Goal: Use online tool/utility: Utilize a website feature to perform a specific function

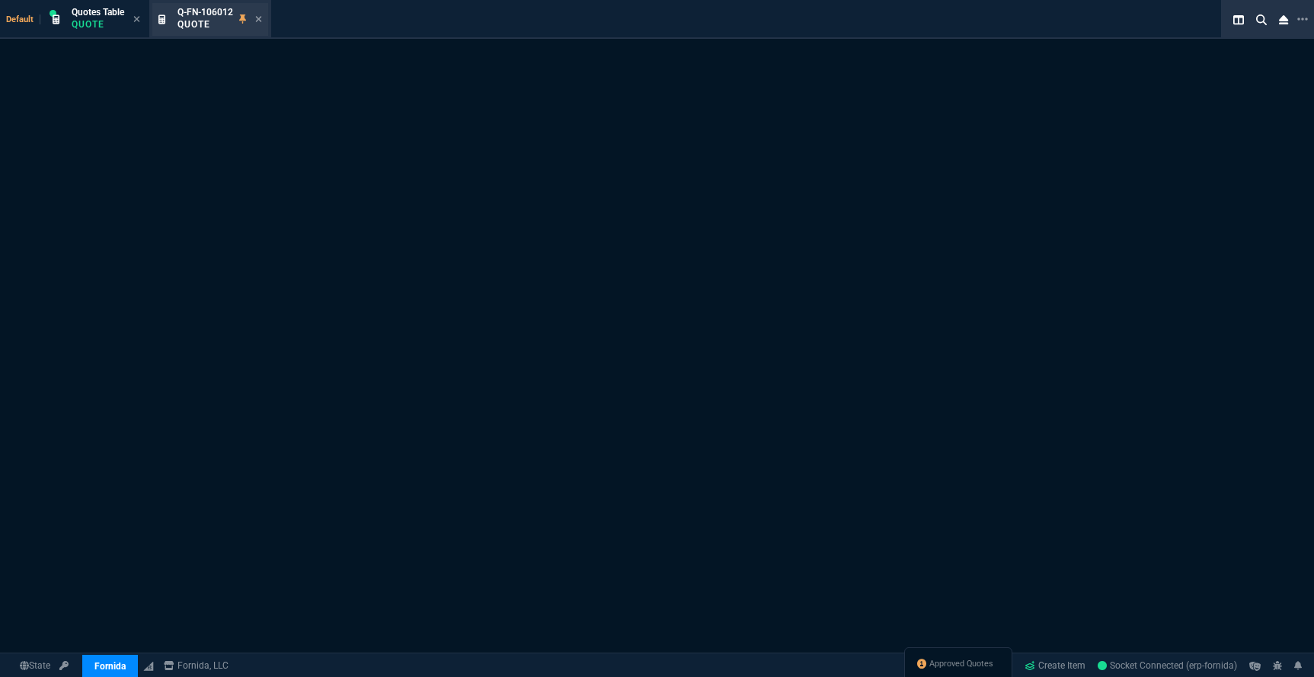
select select "19: totals"
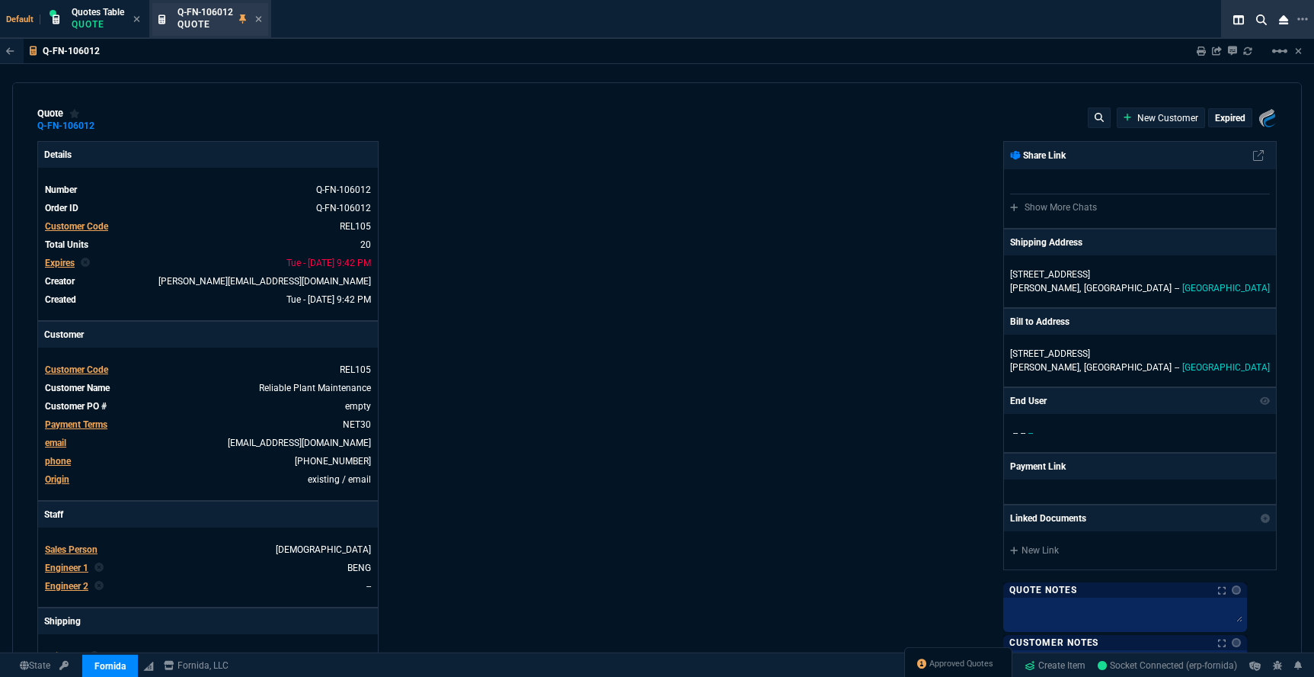
type input "8"
type input "105"
type input "13"
type input "21"
type input "31"
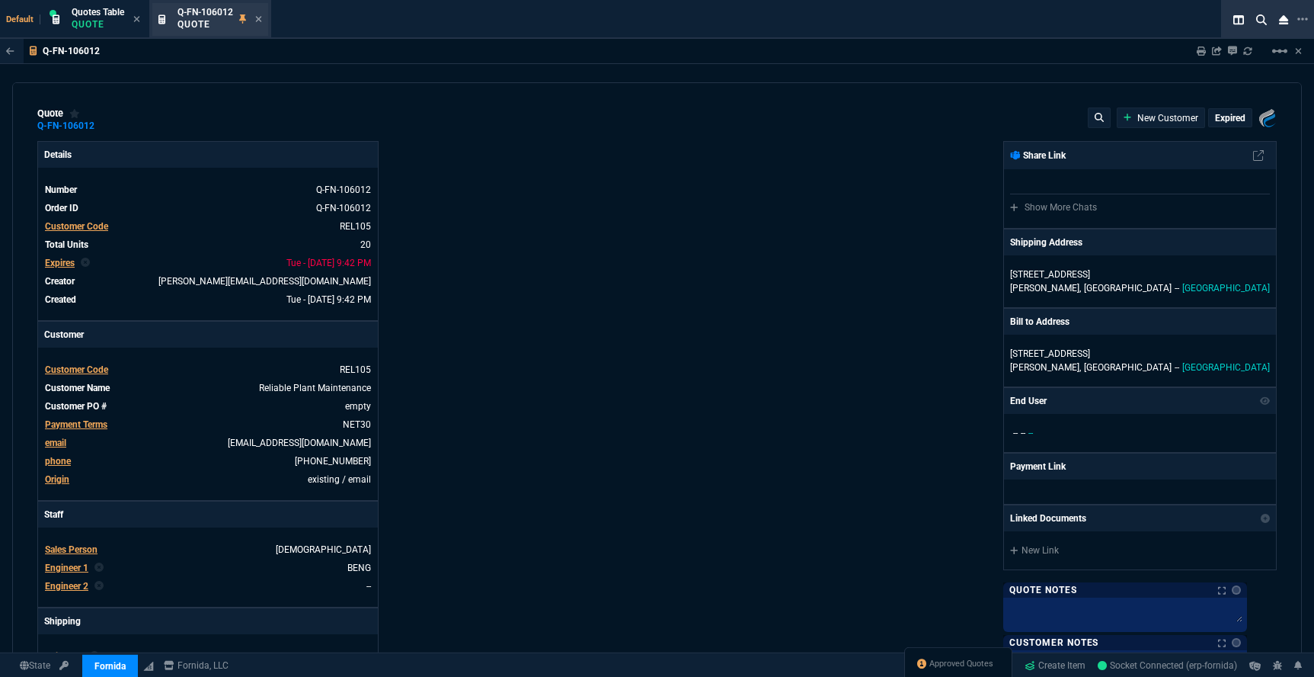
type input "75"
type input "100"
type input "250"
type input "19"
type input "95"
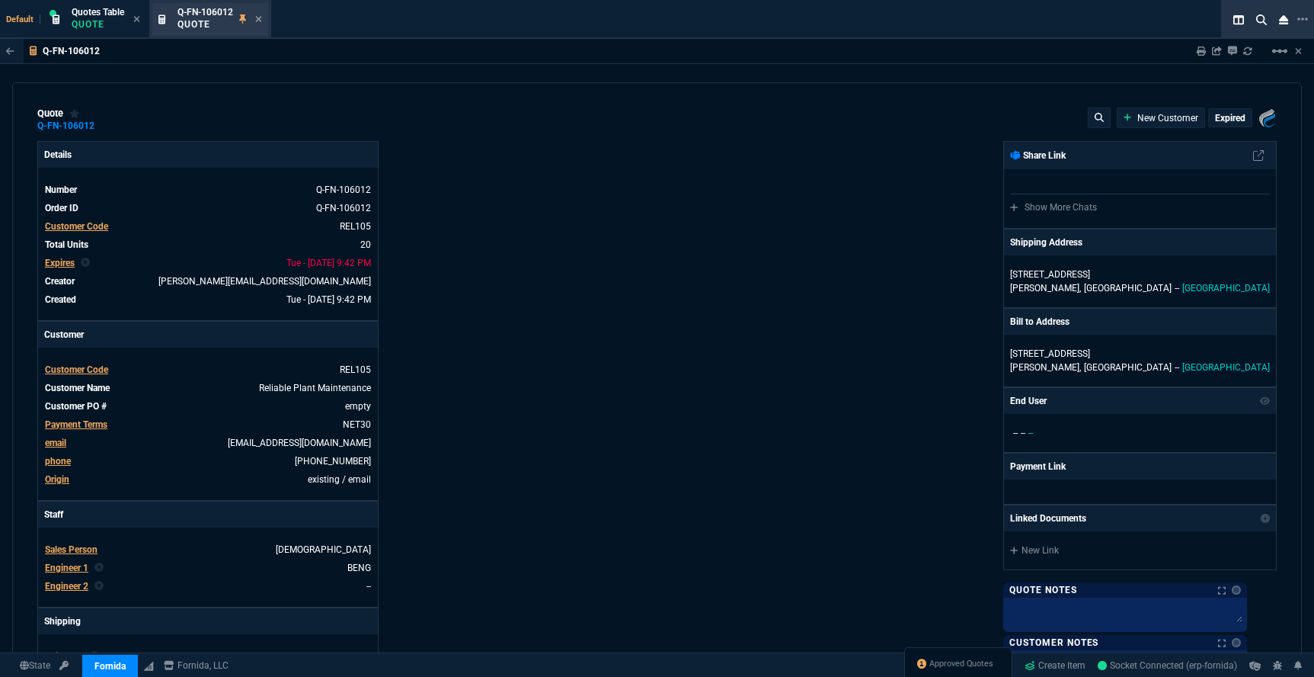
type input "13"
type input "20"
type input "31"
type input "75"
type input "100"
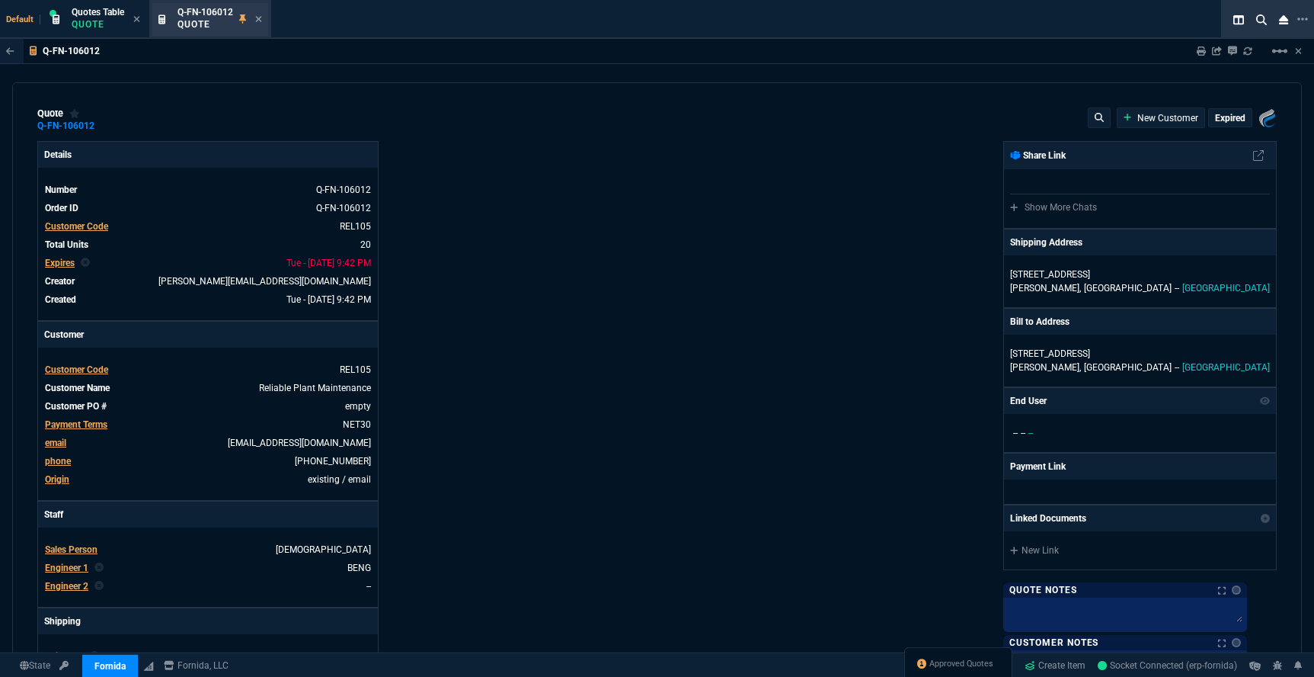
type input "250"
type input "33"
type input "15"
type input "35"
drag, startPoint x: 258, startPoint y: 18, endPoint x: 239, endPoint y: 22, distance: 18.7
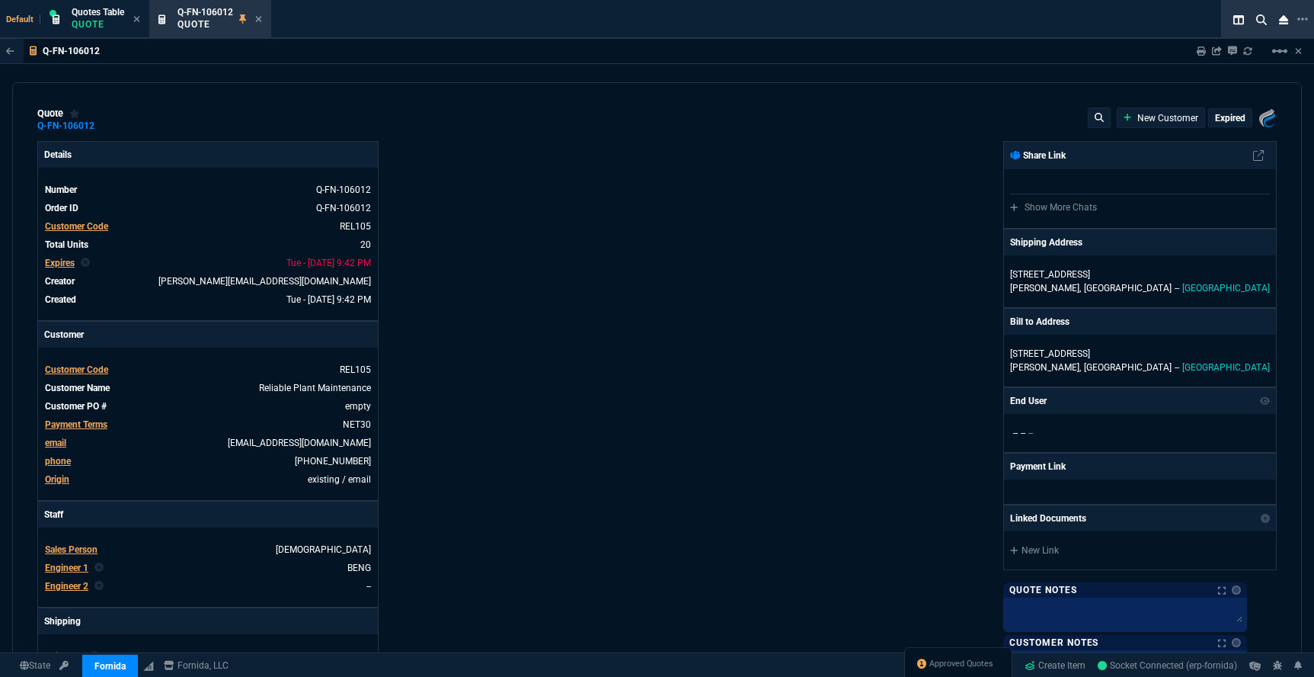
click at [258, 18] on icon at bounding box center [258, 18] width 7 height 9
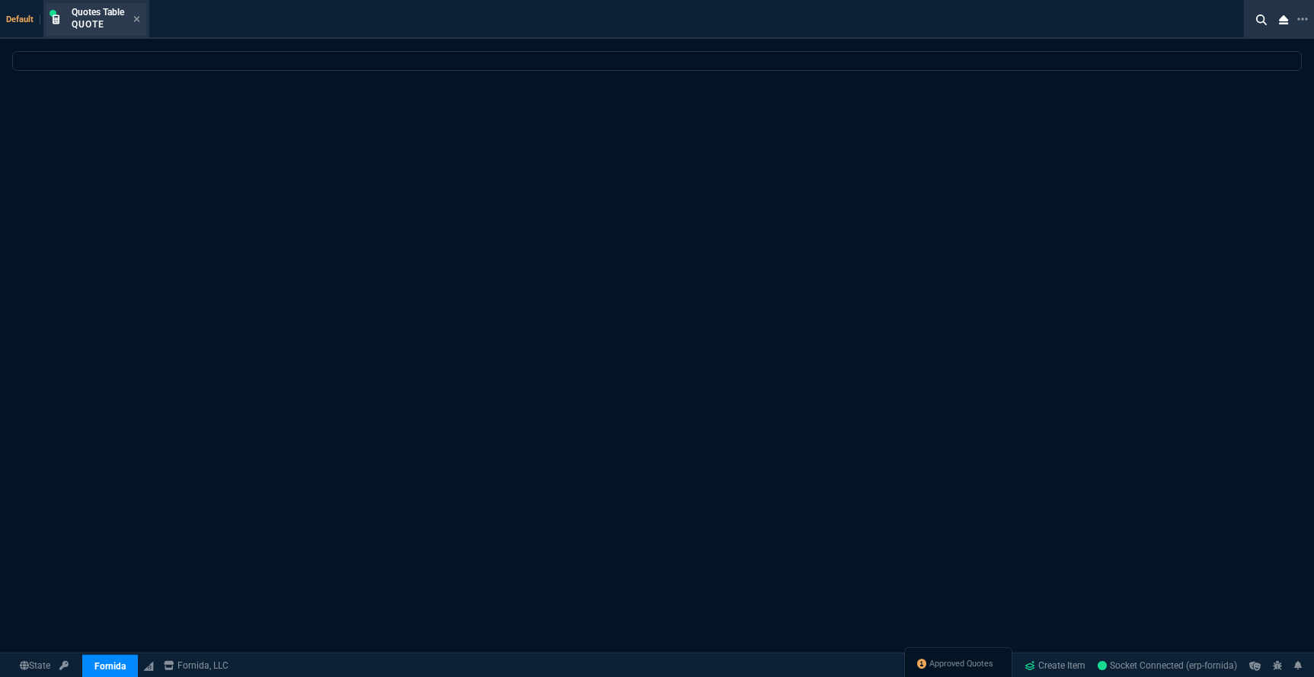
click at [142, 23] on div "Quotes Table Quote" at bounding box center [96, 19] width 100 height 33
click at [138, 20] on icon at bounding box center [137, 19] width 6 height 6
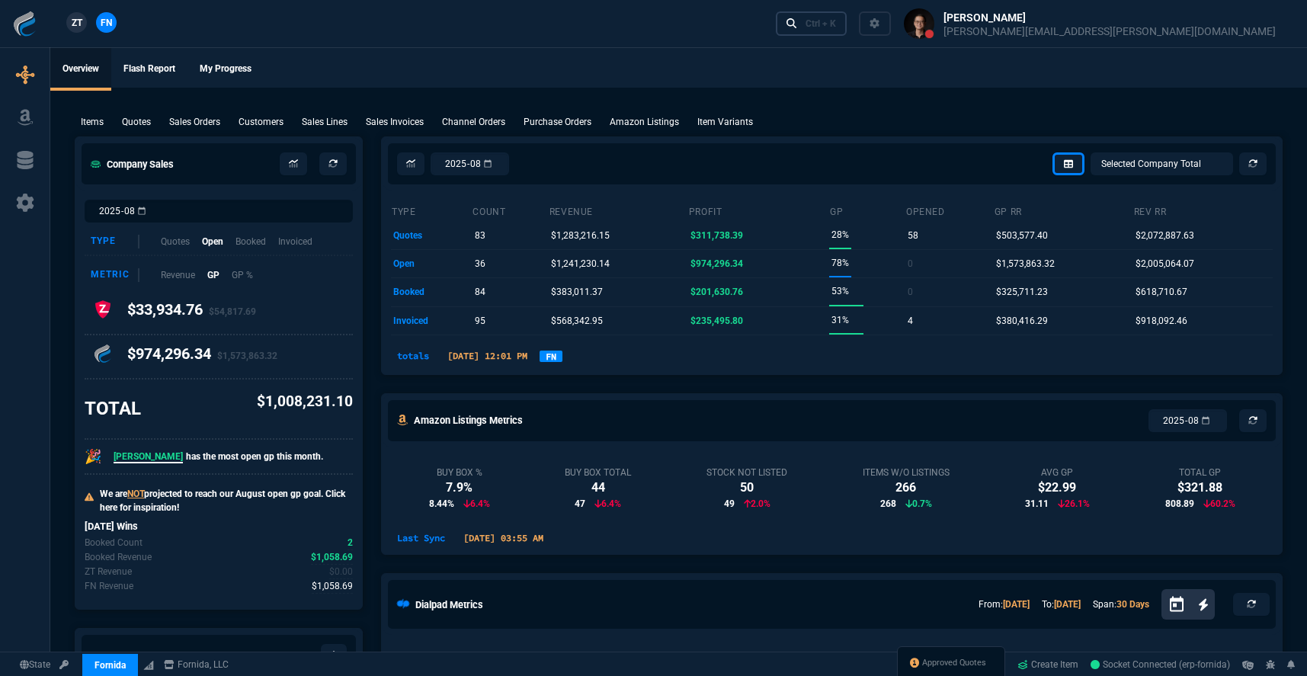
click at [797, 21] on icon at bounding box center [791, 23] width 11 height 11
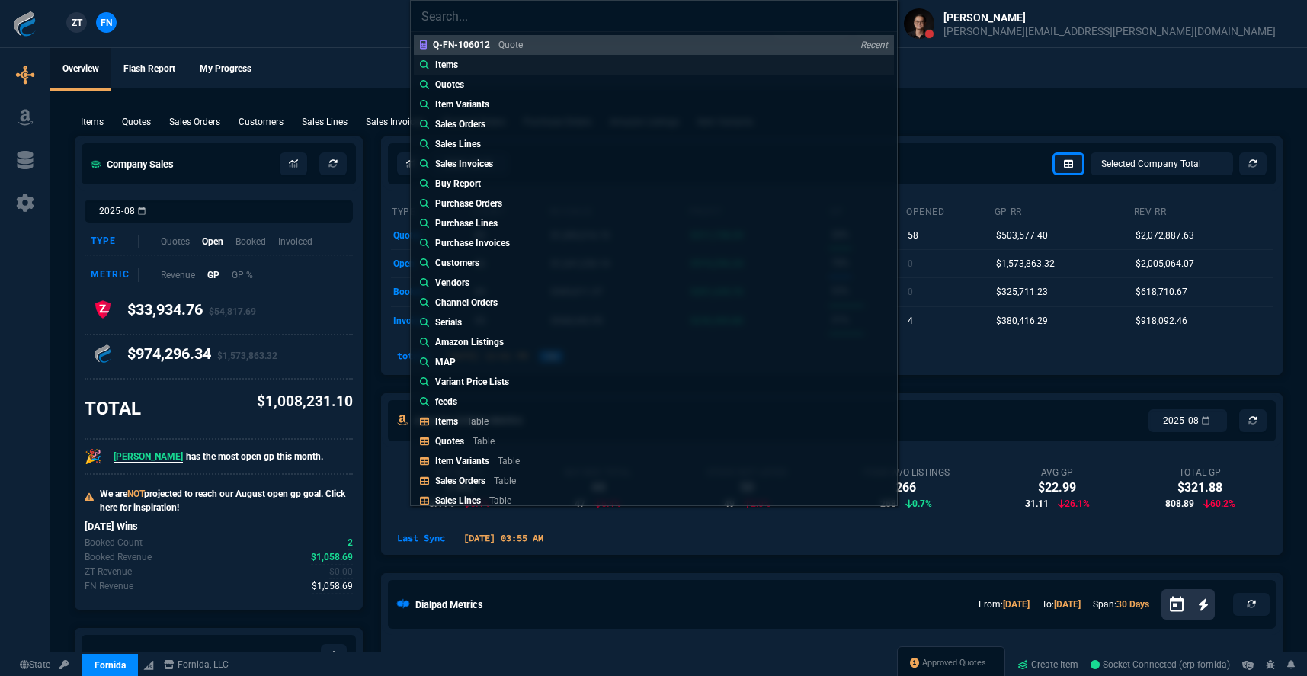
click at [575, 60] on link "Items" at bounding box center [654, 65] width 480 height 20
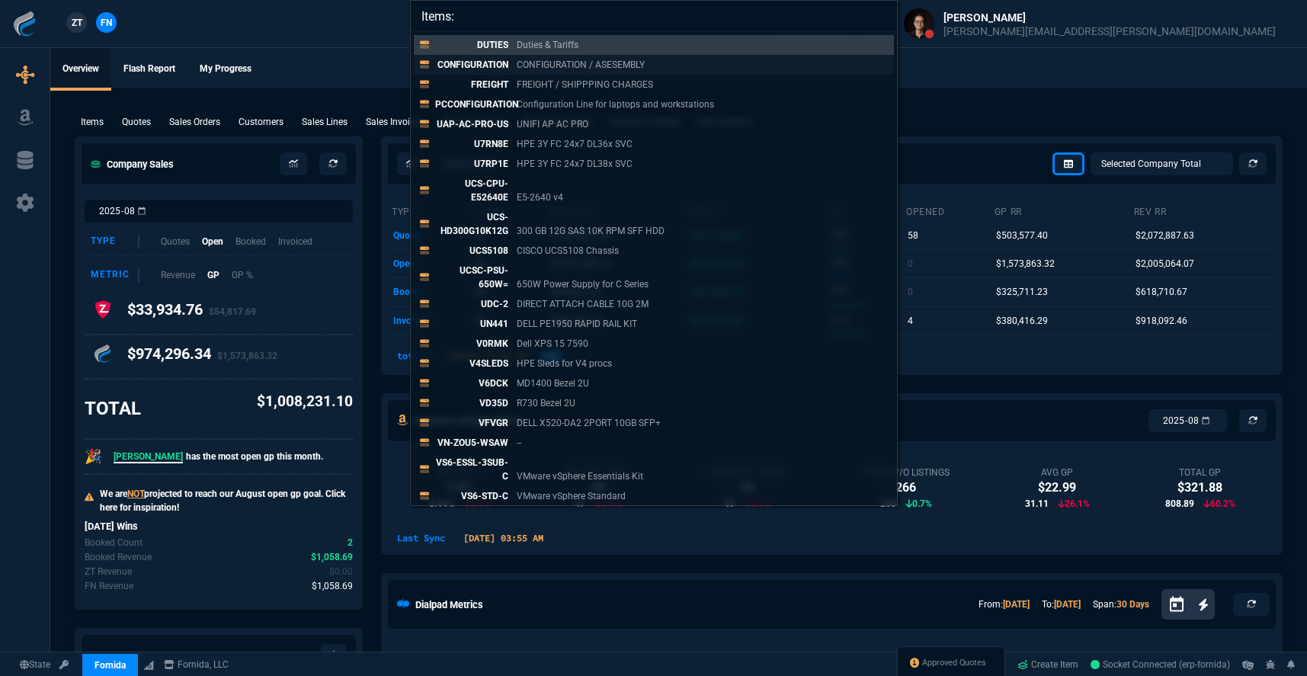
paste input "RM-FR-T19"
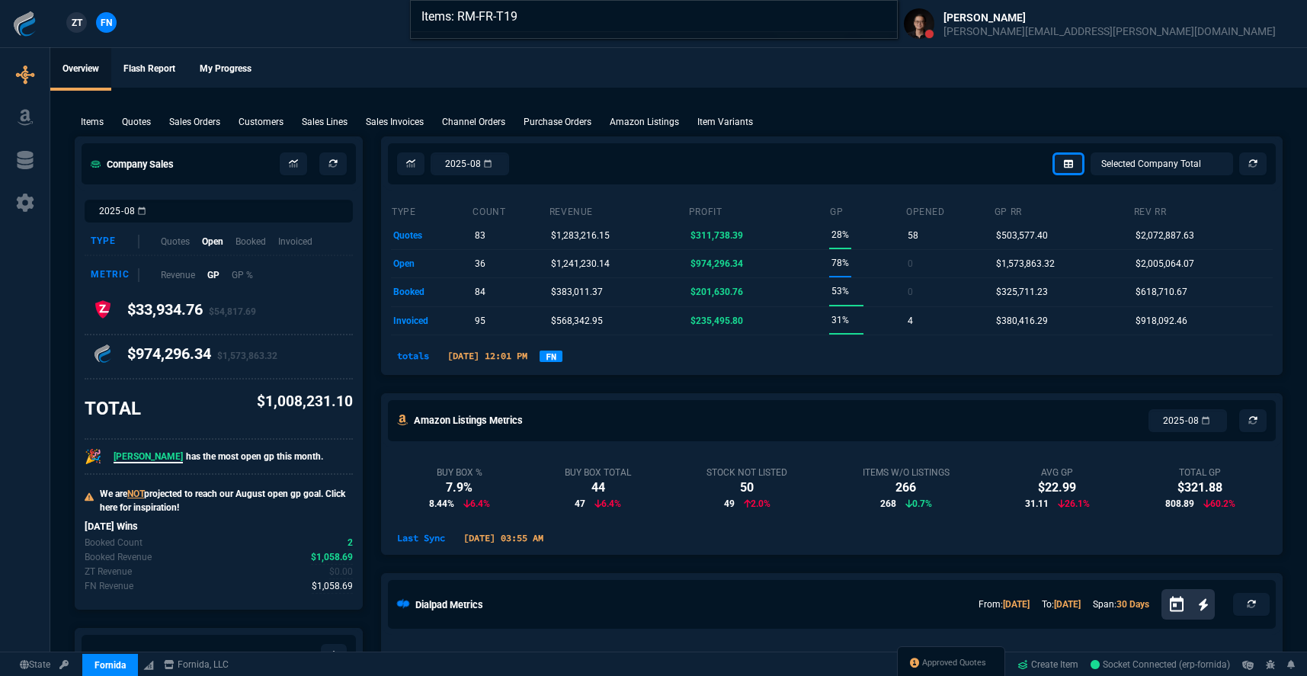
type input "Items: RM-FR-T19"
